Goal: Information Seeking & Learning: Learn about a topic

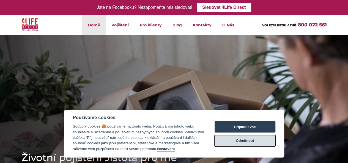
click at [243, 140] on button "Odmítnout" at bounding box center [245, 141] width 61 height 12
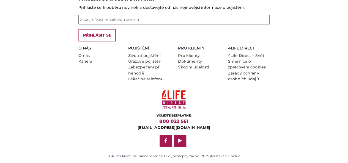
scroll to position [558, 0]
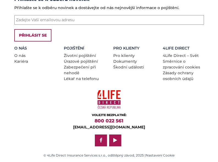
click at [76, 103] on div "VOLEJTE BEZPLATNĚ: 800 022 561 klient@4lifedirect.cz facebook play" at bounding box center [109, 118] width 198 height 60
click at [74, 59] on link "Úrazové pojištění" at bounding box center [81, 61] width 34 height 5
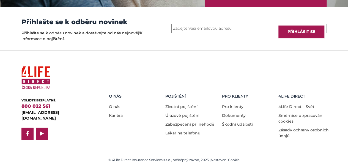
scroll to position [810, 0]
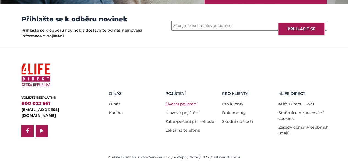
click at [180, 102] on link "Životní pojištění" at bounding box center [182, 104] width 32 height 5
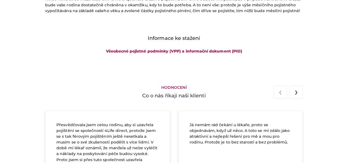
scroll to position [832, 0]
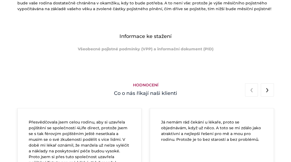
click at [177, 48] on link "Všeobecné pojistné podmínky (VPP) a informační dokument (PID)" at bounding box center [146, 49] width 136 height 5
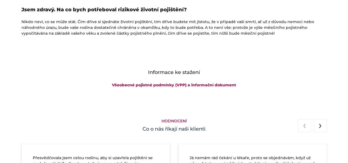
scroll to position [900, 0]
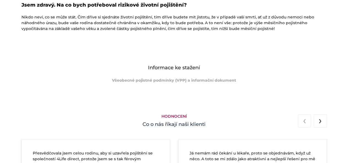
click at [194, 81] on link "Všeobecné pojistné podmínky (VPP) a informační dokument" at bounding box center [174, 80] width 124 height 5
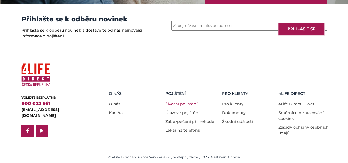
click at [178, 104] on link "Životní pojištění" at bounding box center [182, 104] width 32 height 5
